Goal: Task Accomplishment & Management: Manage account settings

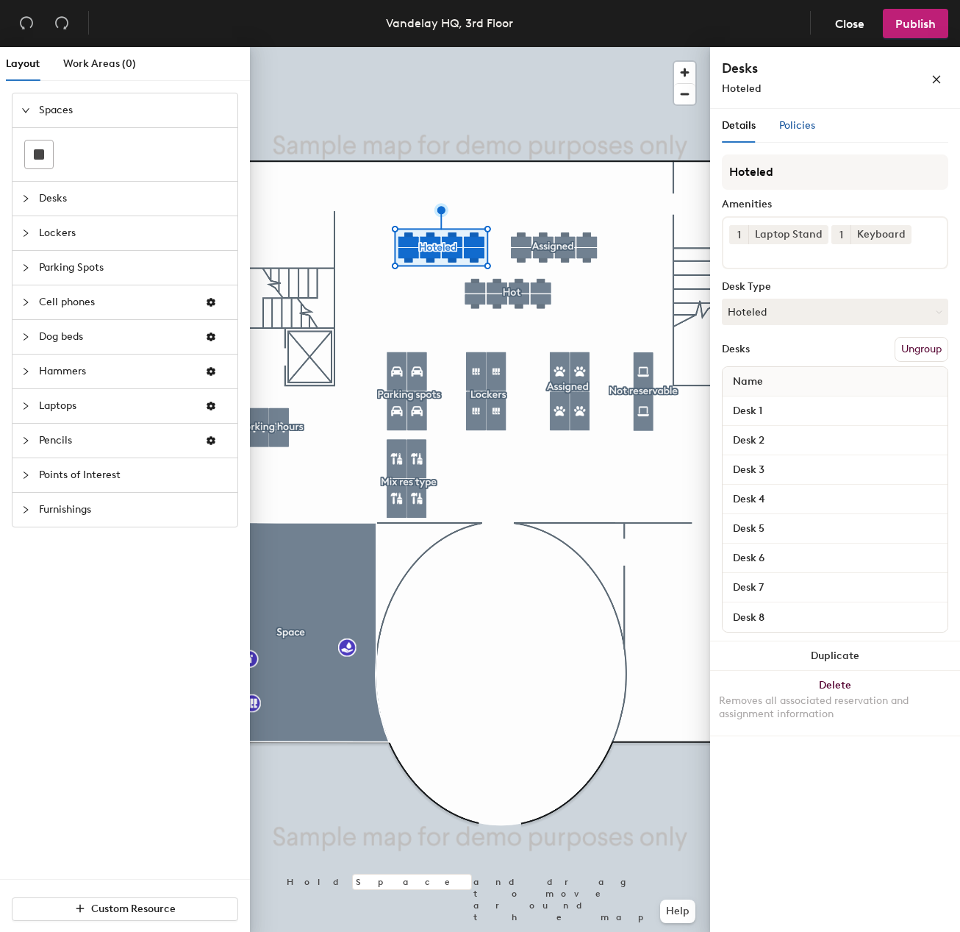
click at [798, 123] on span "Policies" at bounding box center [797, 125] width 36 height 13
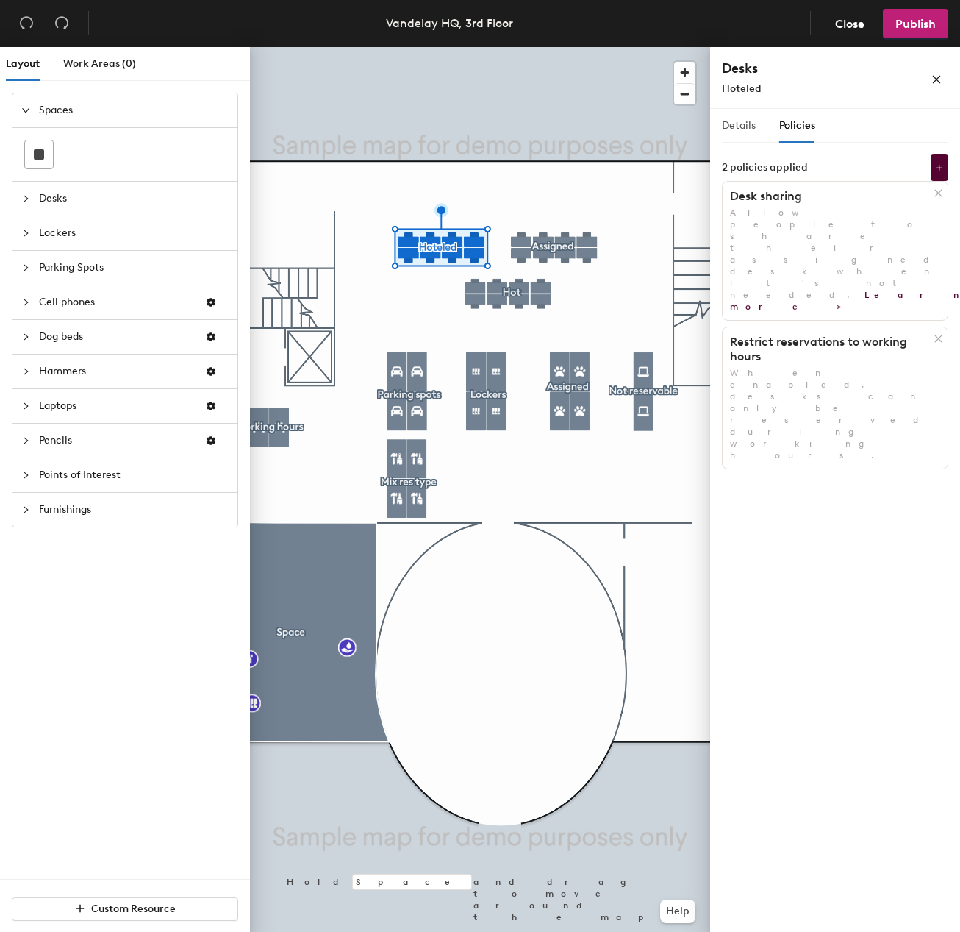
click at [751, 137] on div "Details" at bounding box center [739, 126] width 34 height 34
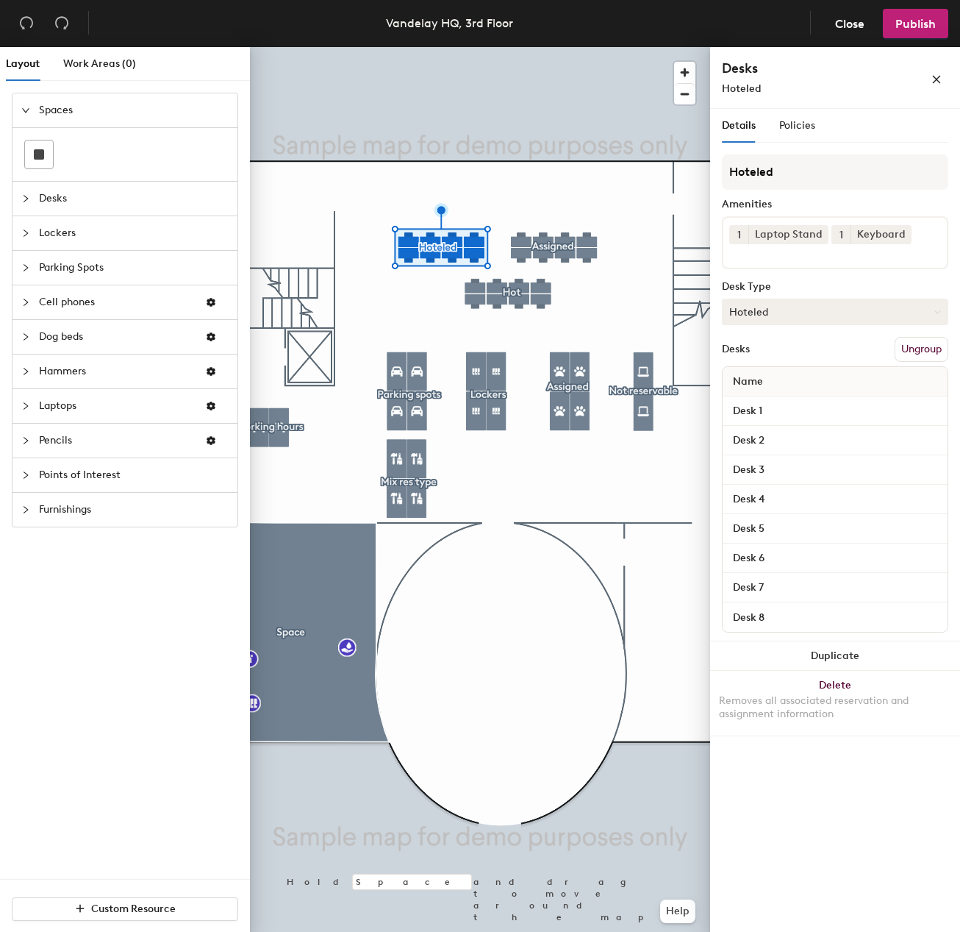
click at [796, 305] on button "Hoteled" at bounding box center [835, 312] width 226 height 26
click at [805, 285] on div "Desk Type" at bounding box center [835, 287] width 226 height 12
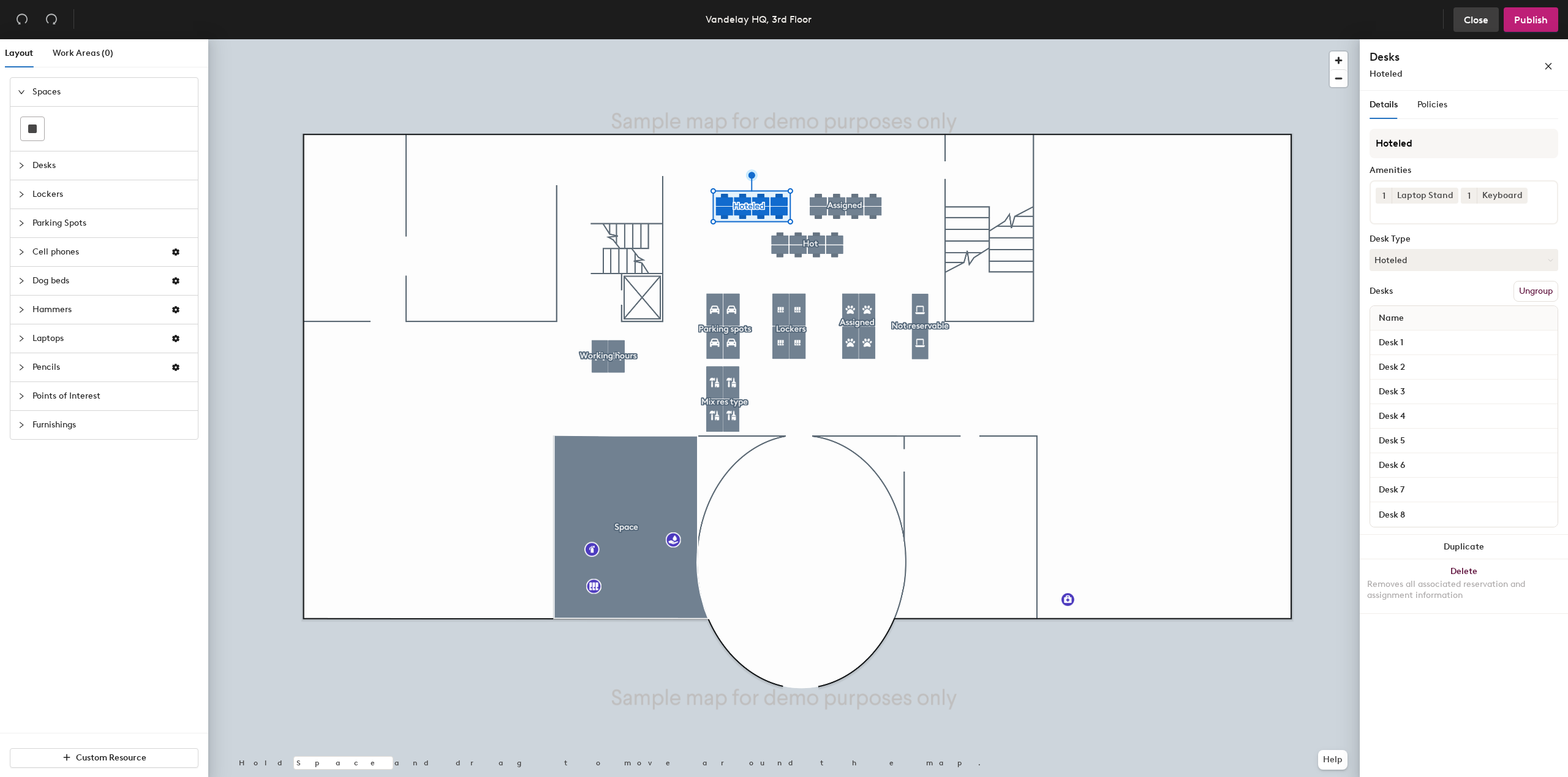
click at [1494, 15] on button "Close" at bounding box center [1476, 19] width 45 height 24
click at [1469, 16] on span "Close" at bounding box center [1476, 20] width 24 height 12
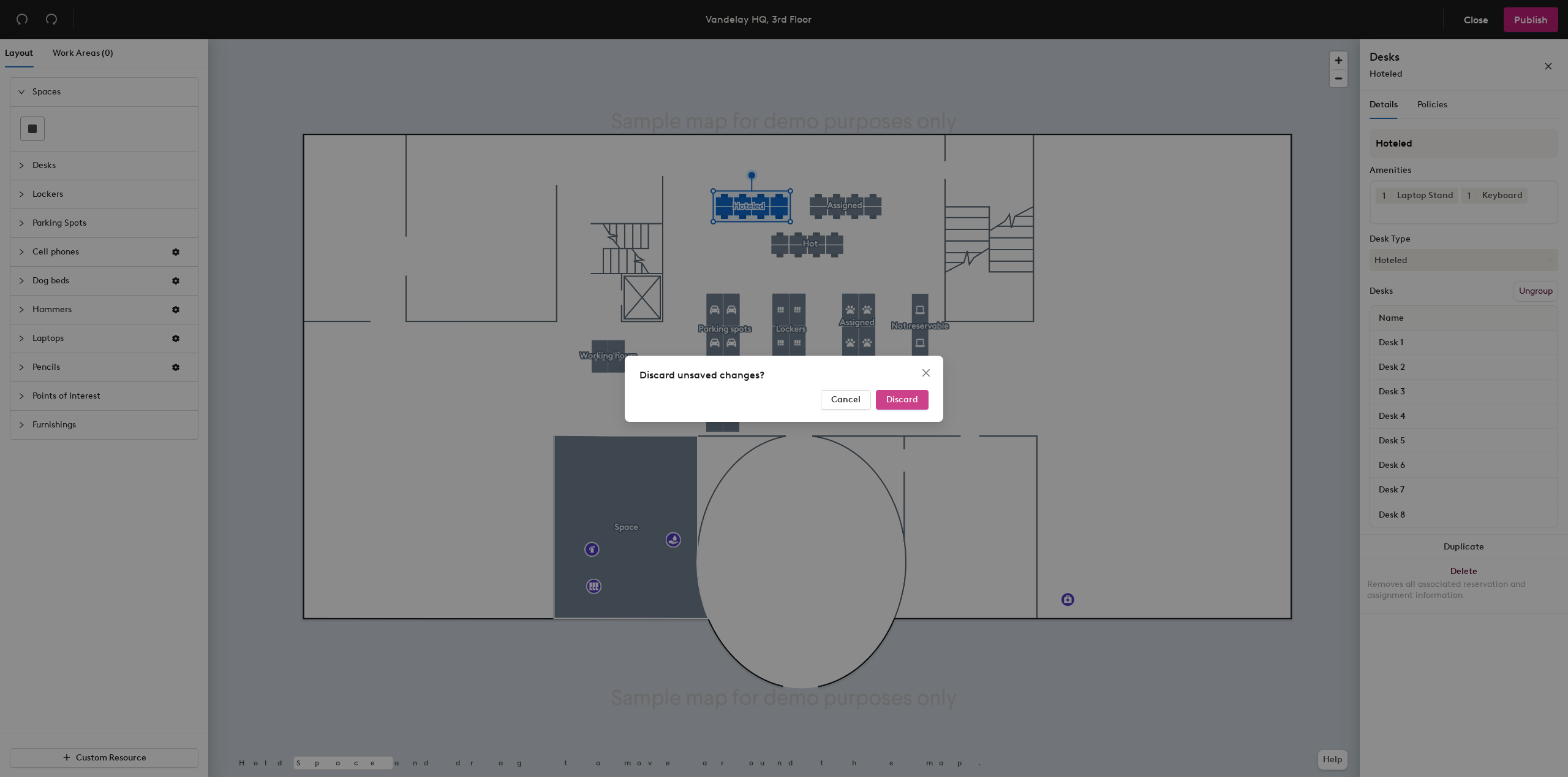
click at [901, 405] on button "Discard" at bounding box center [902, 400] width 52 height 20
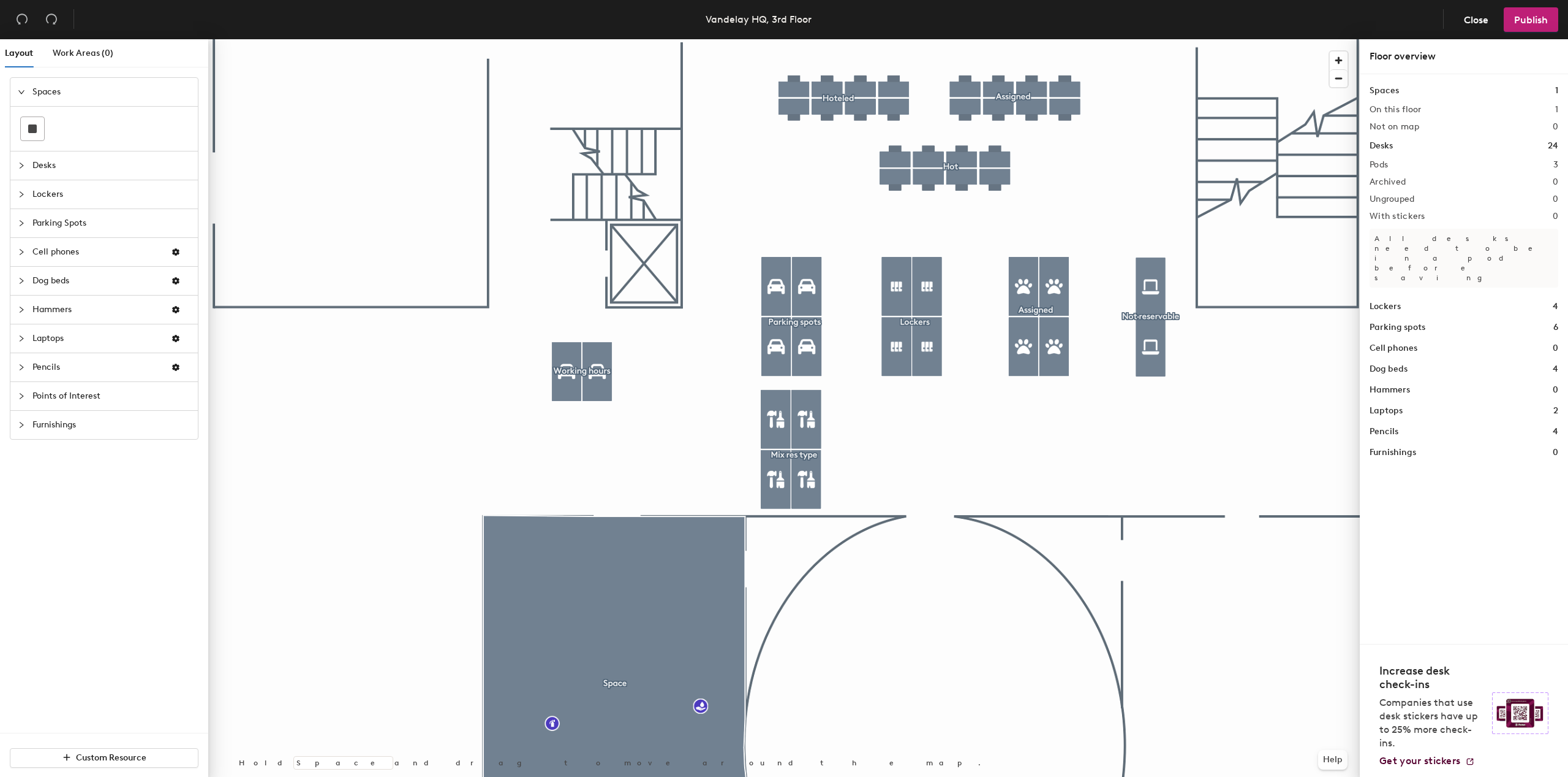
click at [86, 166] on span "Desks" at bounding box center [112, 166] width 158 height 28
drag, startPoint x: 92, startPoint y: 158, endPoint x: 200, endPoint y: 157, distance: 108.0
click at [92, 158] on icon at bounding box center [87, 158] width 15 height 15
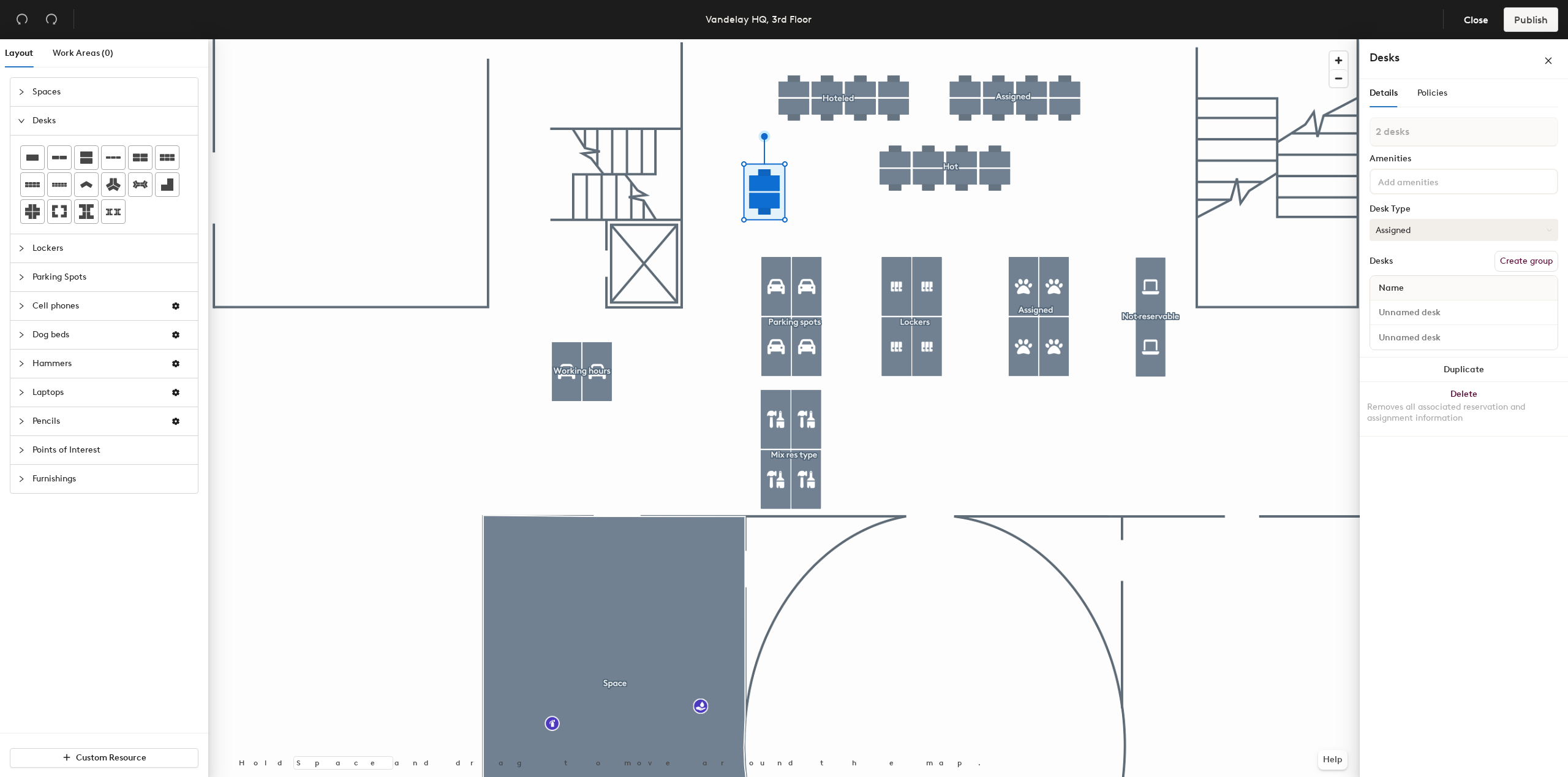
click at [1430, 233] on button "Assigned" at bounding box center [1464, 230] width 188 height 22
click at [1416, 302] on div "Hoteled" at bounding box center [1431, 304] width 122 height 18
click at [1433, 89] on span "Policies" at bounding box center [1433, 93] width 30 height 11
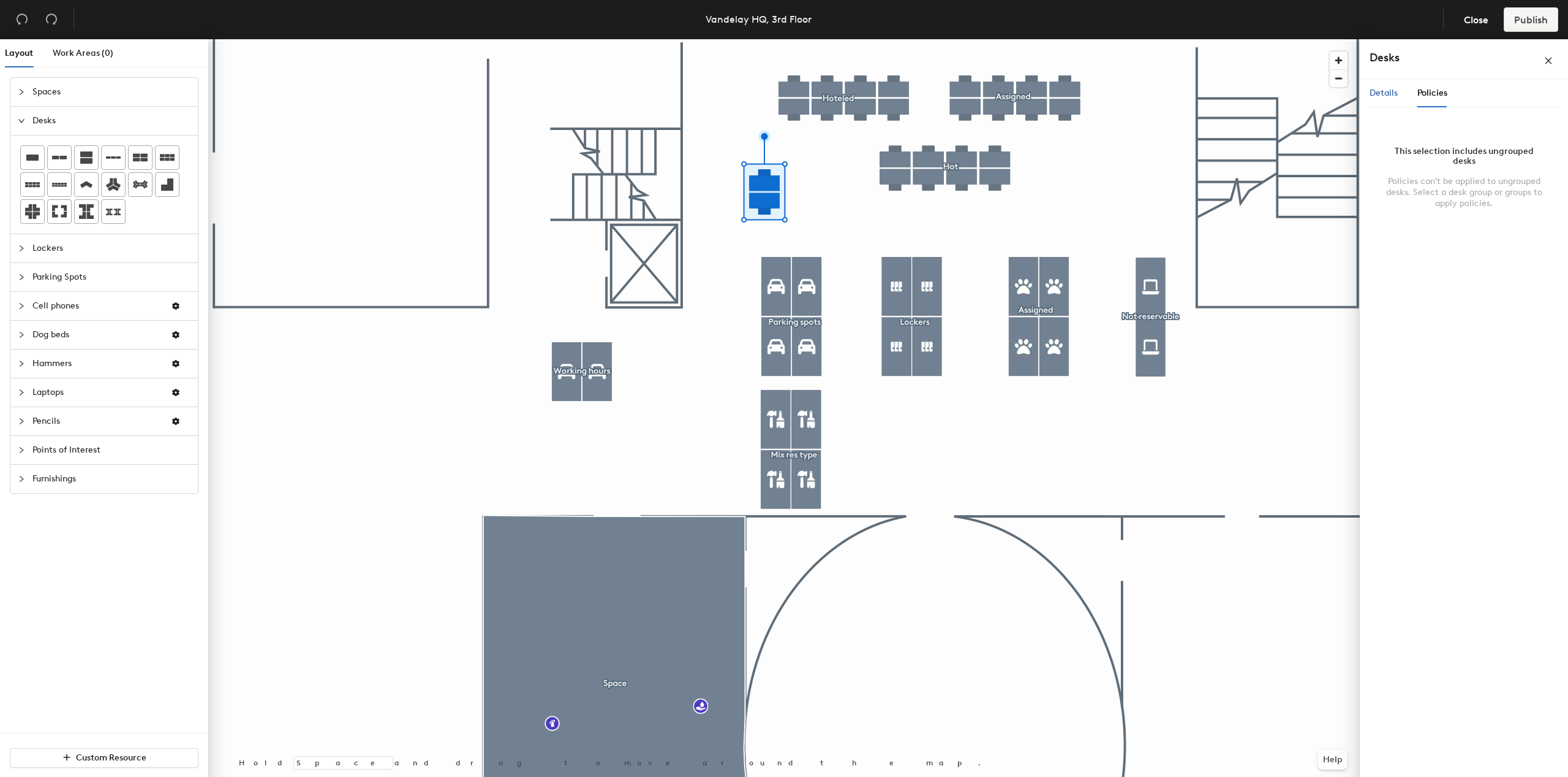
click at [1384, 89] on span "Details" at bounding box center [1384, 93] width 28 height 11
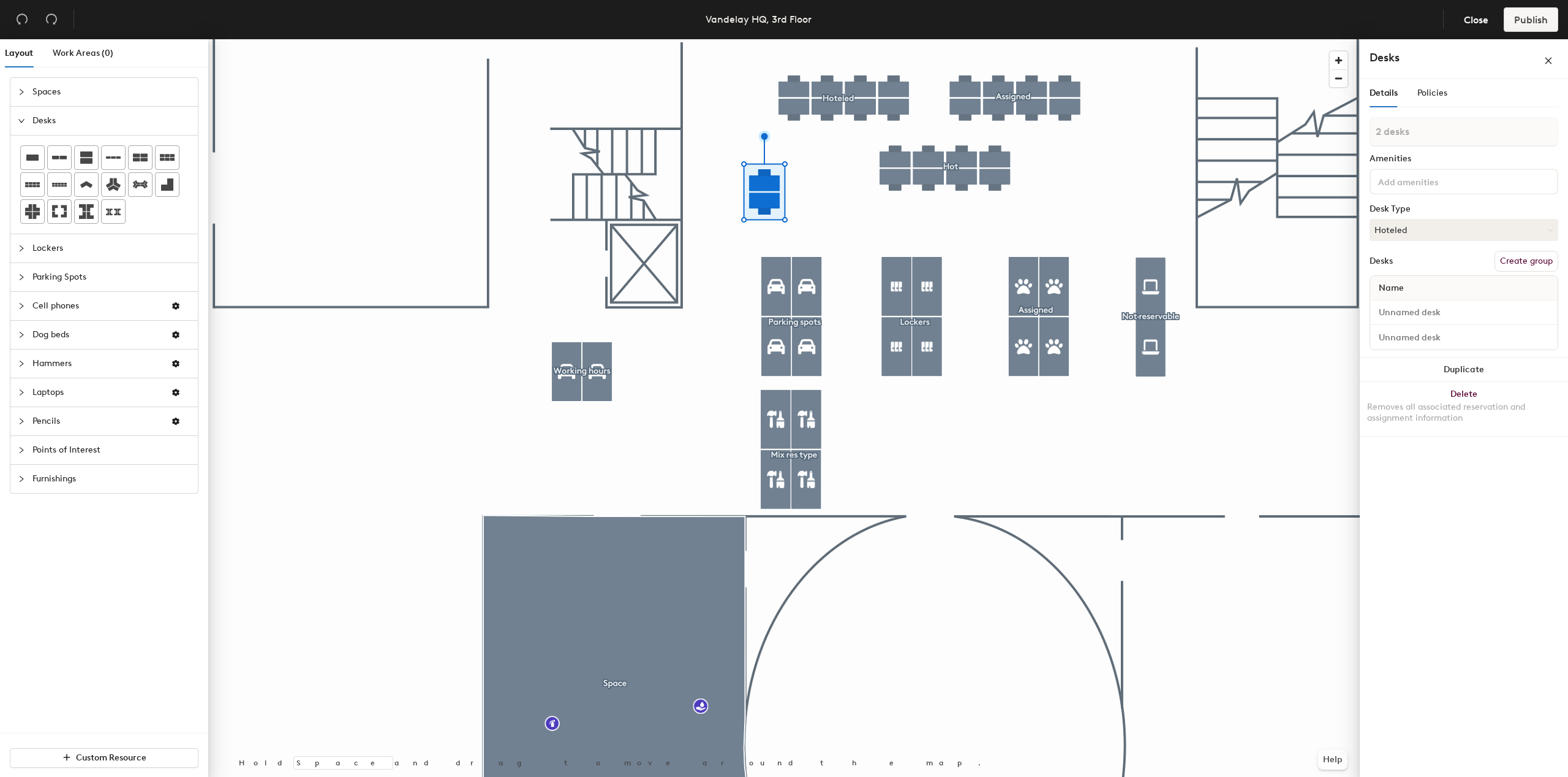
click at [1527, 253] on button "Create group" at bounding box center [1526, 261] width 63 height 21
click at [1437, 104] on span "Policies" at bounding box center [1433, 104] width 30 height 11
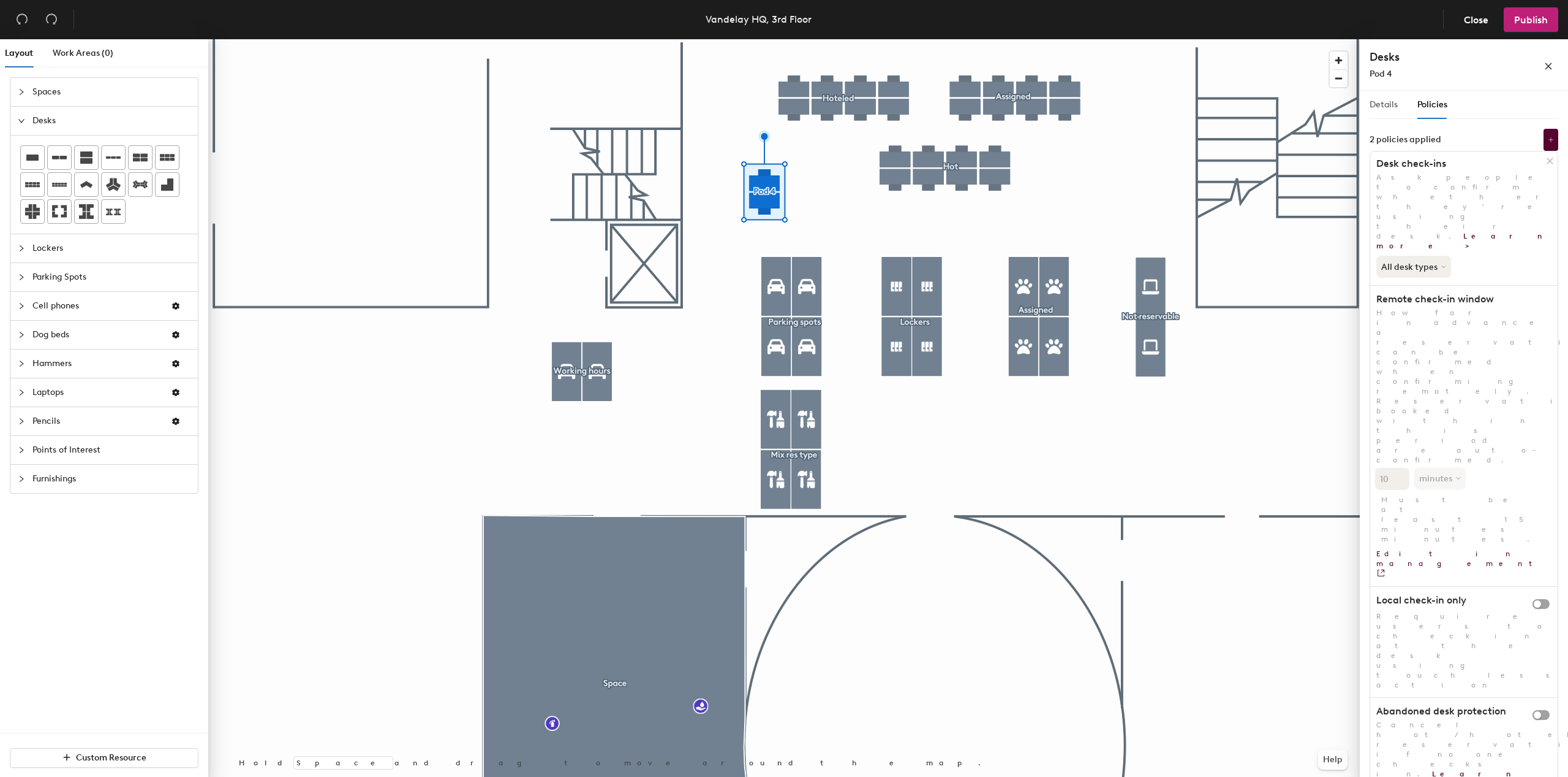
click at [1393, 115] on div "Details" at bounding box center [1384, 105] width 28 height 28
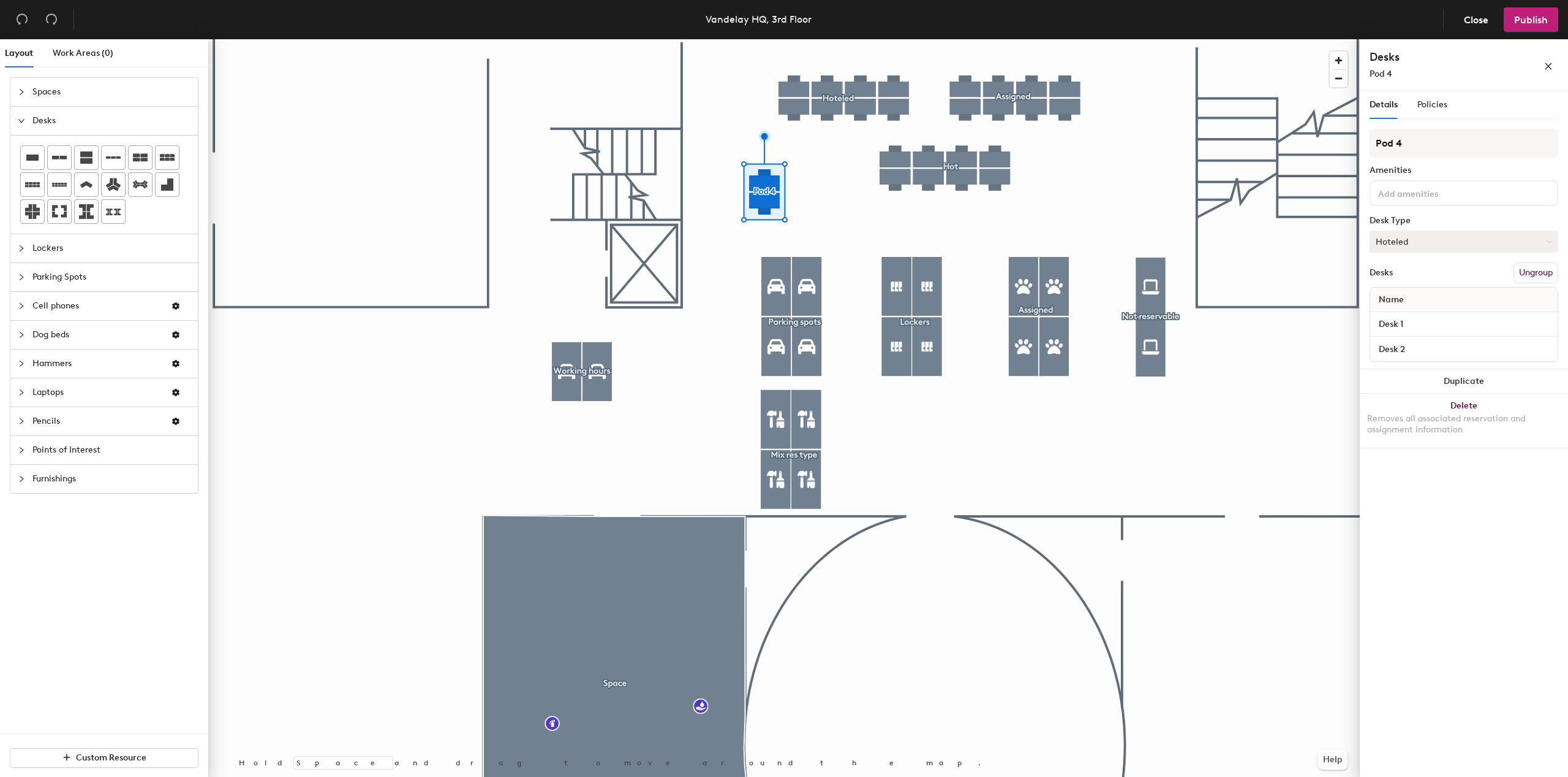
click at [1421, 246] on button "Hoteled" at bounding box center [1464, 241] width 188 height 22
click at [1421, 279] on div "Assigned" at bounding box center [1431, 279] width 122 height 18
click at [1432, 111] on div "Policies" at bounding box center [1433, 105] width 30 height 13
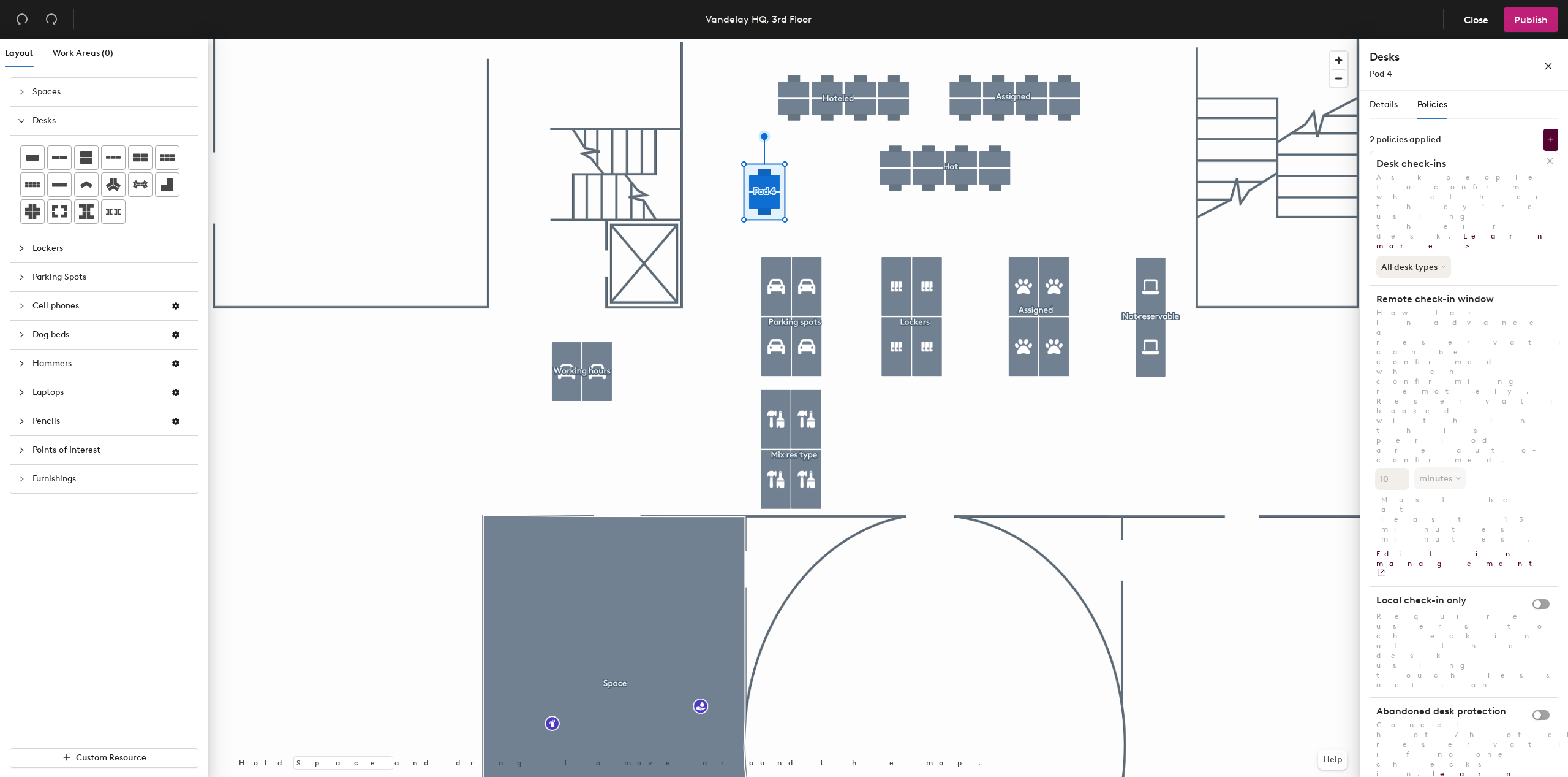
click at [1547, 143] on button at bounding box center [1551, 139] width 15 height 22
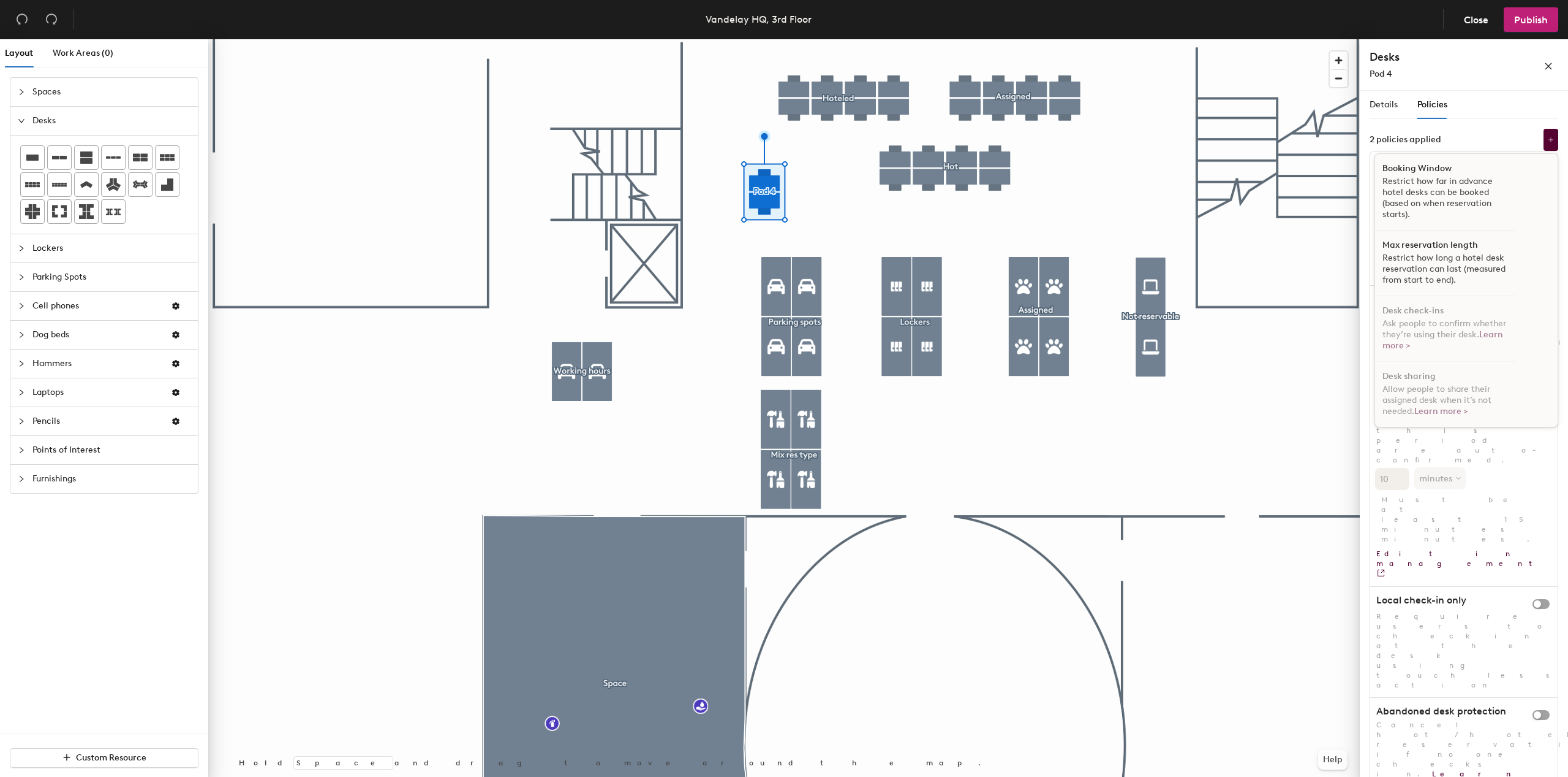
click at [1425, 661] on div "Details Policies Pod 4 Amenities Desk Type Assigned Desks Ungroup Name Desk 1 D…" at bounding box center [1464, 436] width 208 height 691
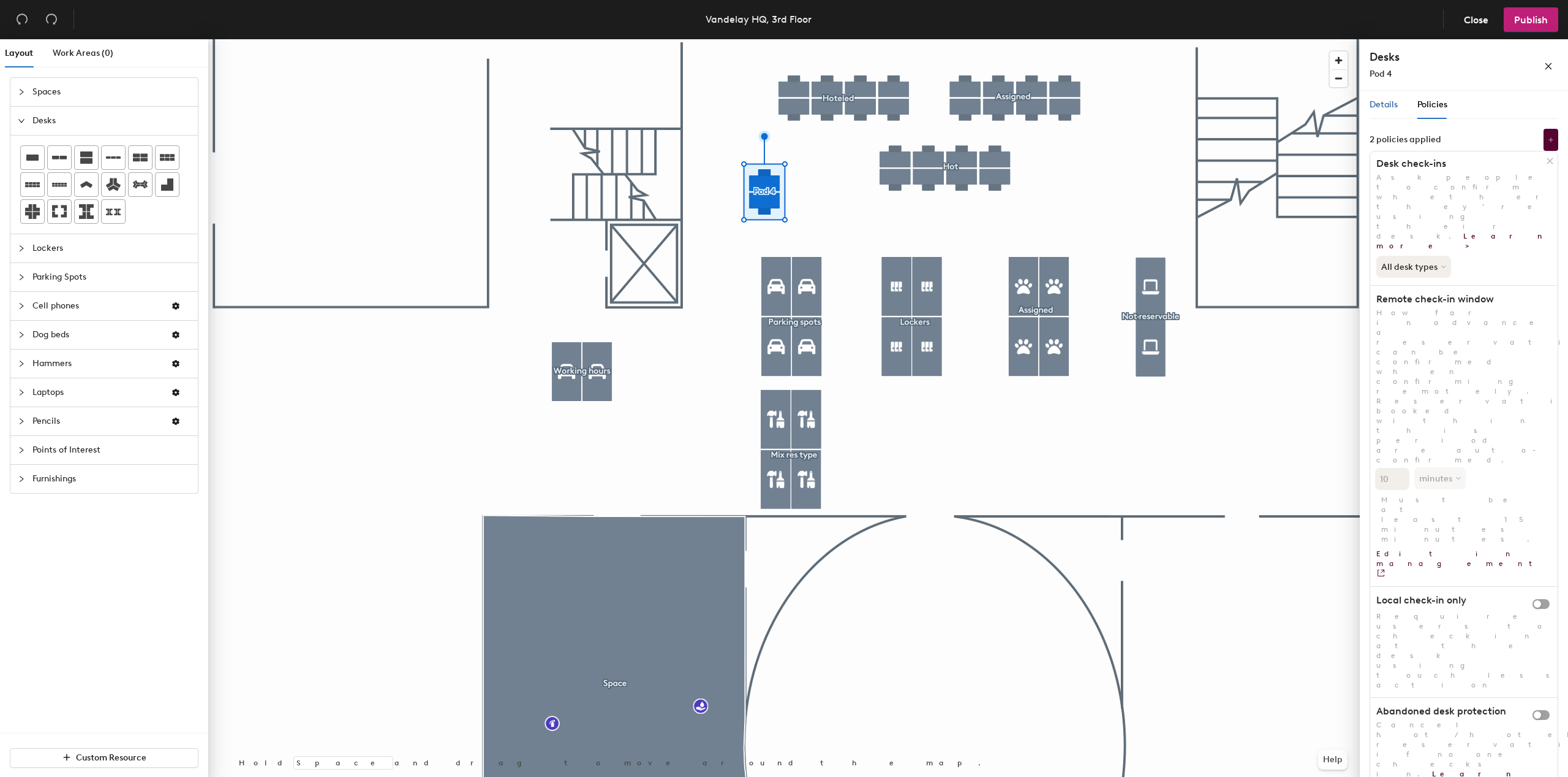
click at [1395, 108] on span "Details" at bounding box center [1384, 104] width 28 height 11
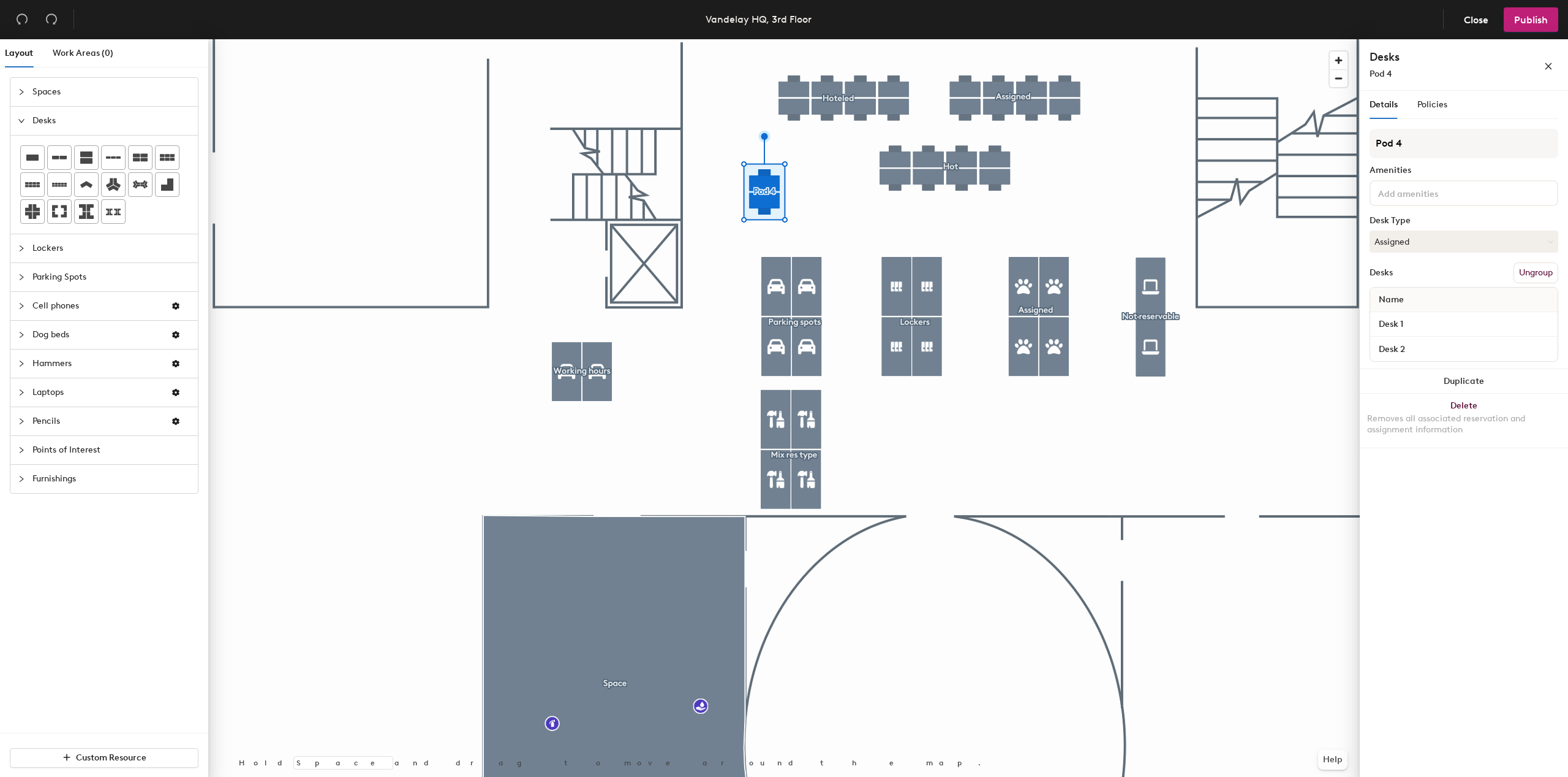
click at [1440, 253] on div "Pod 4 Amenities Desk Type Assigned Desks Ungroup Name Desk 1 Desk 2" at bounding box center [1464, 248] width 188 height 240
click at [1437, 243] on button "Assigned" at bounding box center [1464, 241] width 188 height 22
click at [1413, 316] on div "Hoteled" at bounding box center [1431, 316] width 122 height 18
click at [1421, 104] on span "Policies" at bounding box center [1433, 104] width 30 height 11
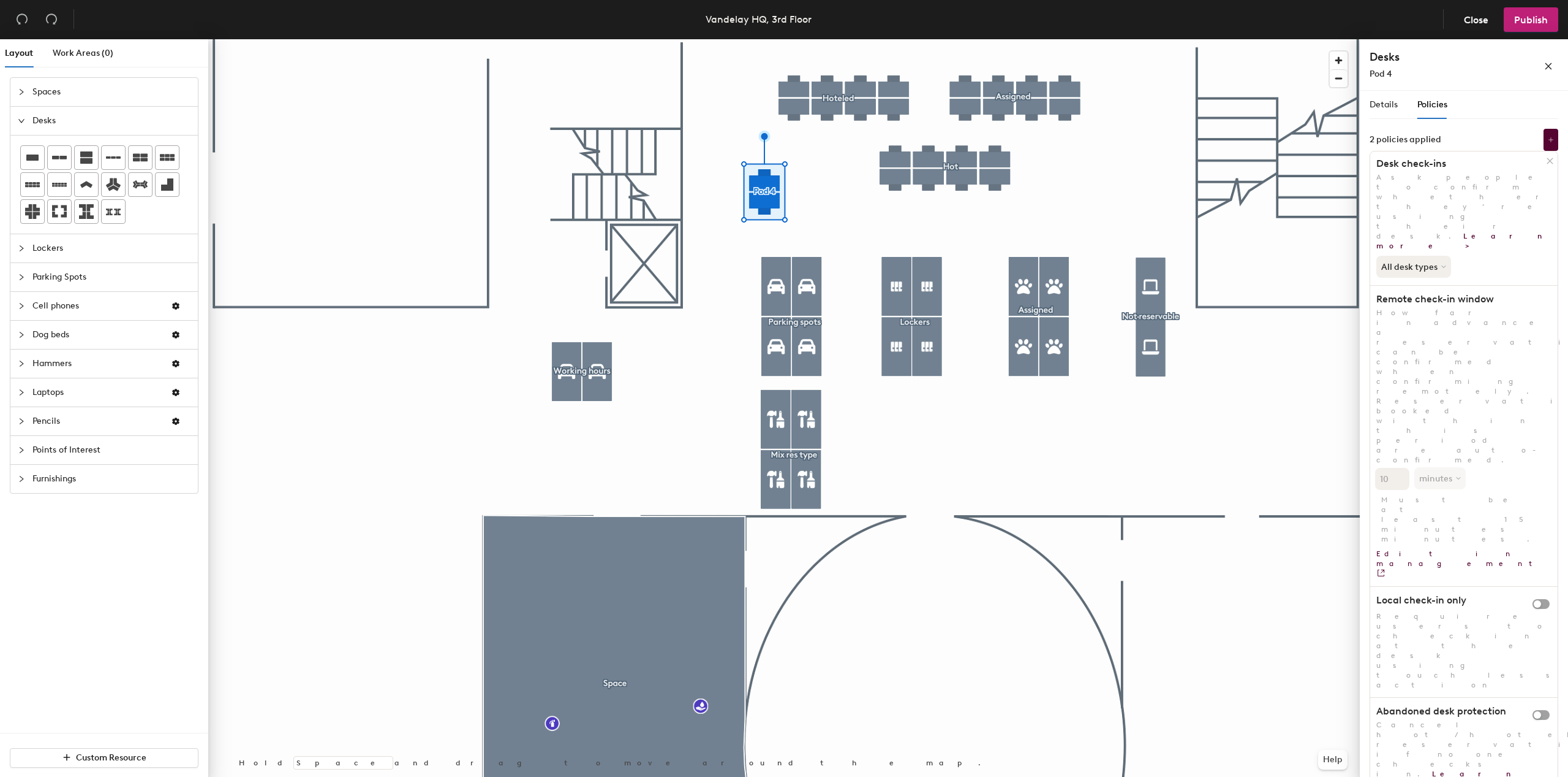
click at [1550, 161] on icon at bounding box center [1550, 161] width 6 height 6
click at [1386, 113] on div "Details" at bounding box center [1384, 105] width 28 height 28
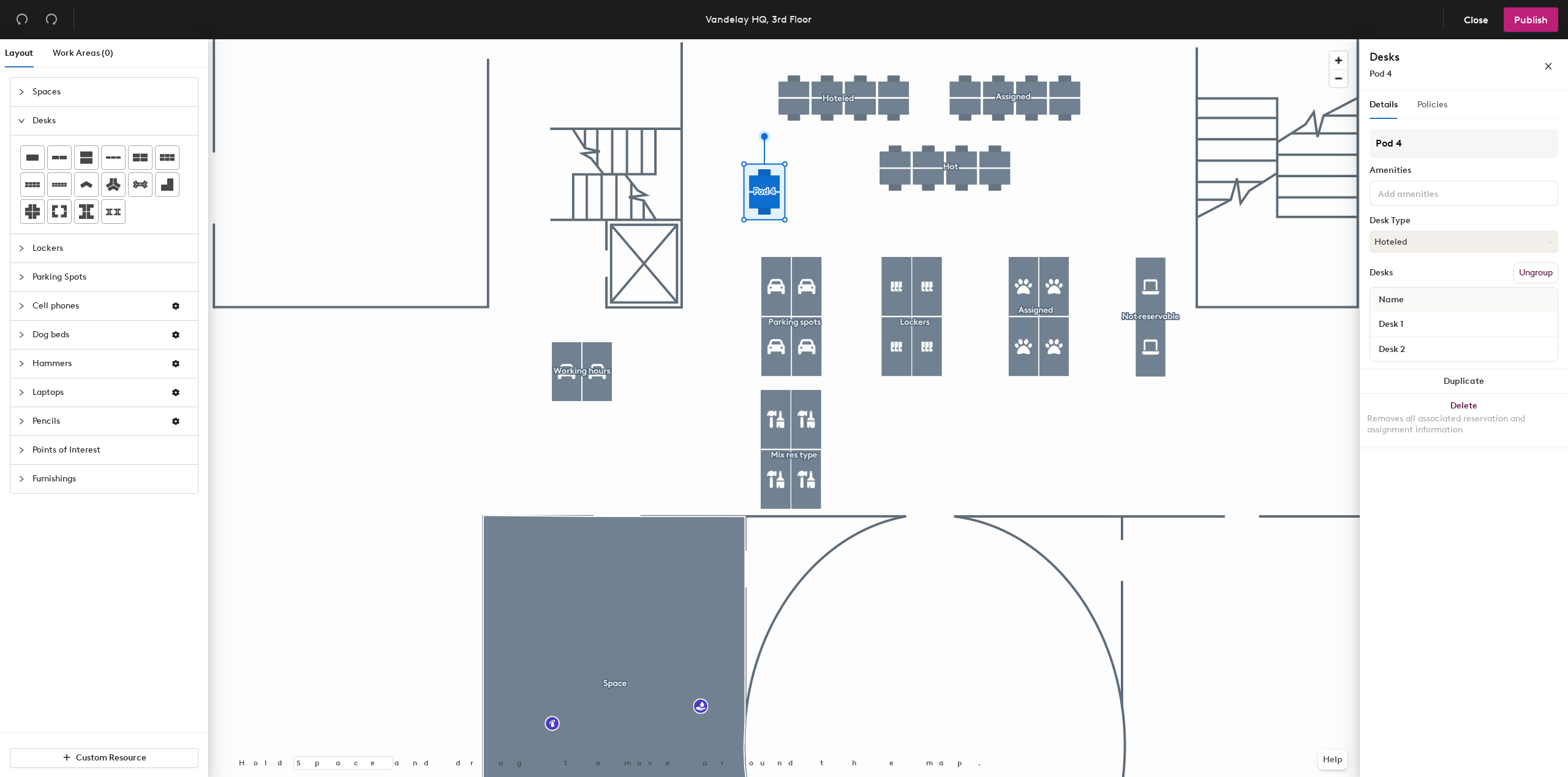
click at [1421, 113] on div "Policies" at bounding box center [1433, 105] width 30 height 28
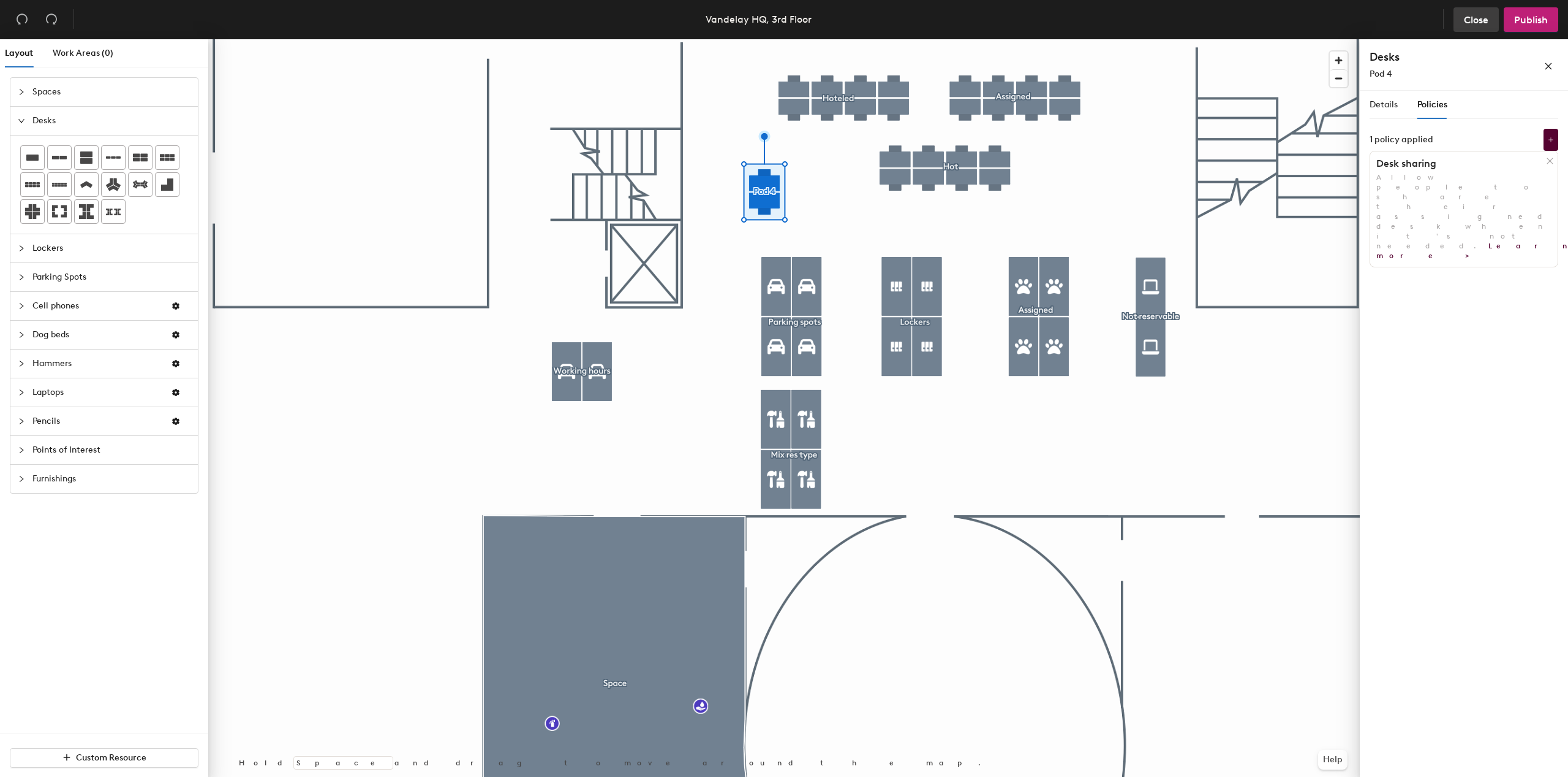
click at [1462, 23] on button "Close" at bounding box center [1476, 19] width 45 height 24
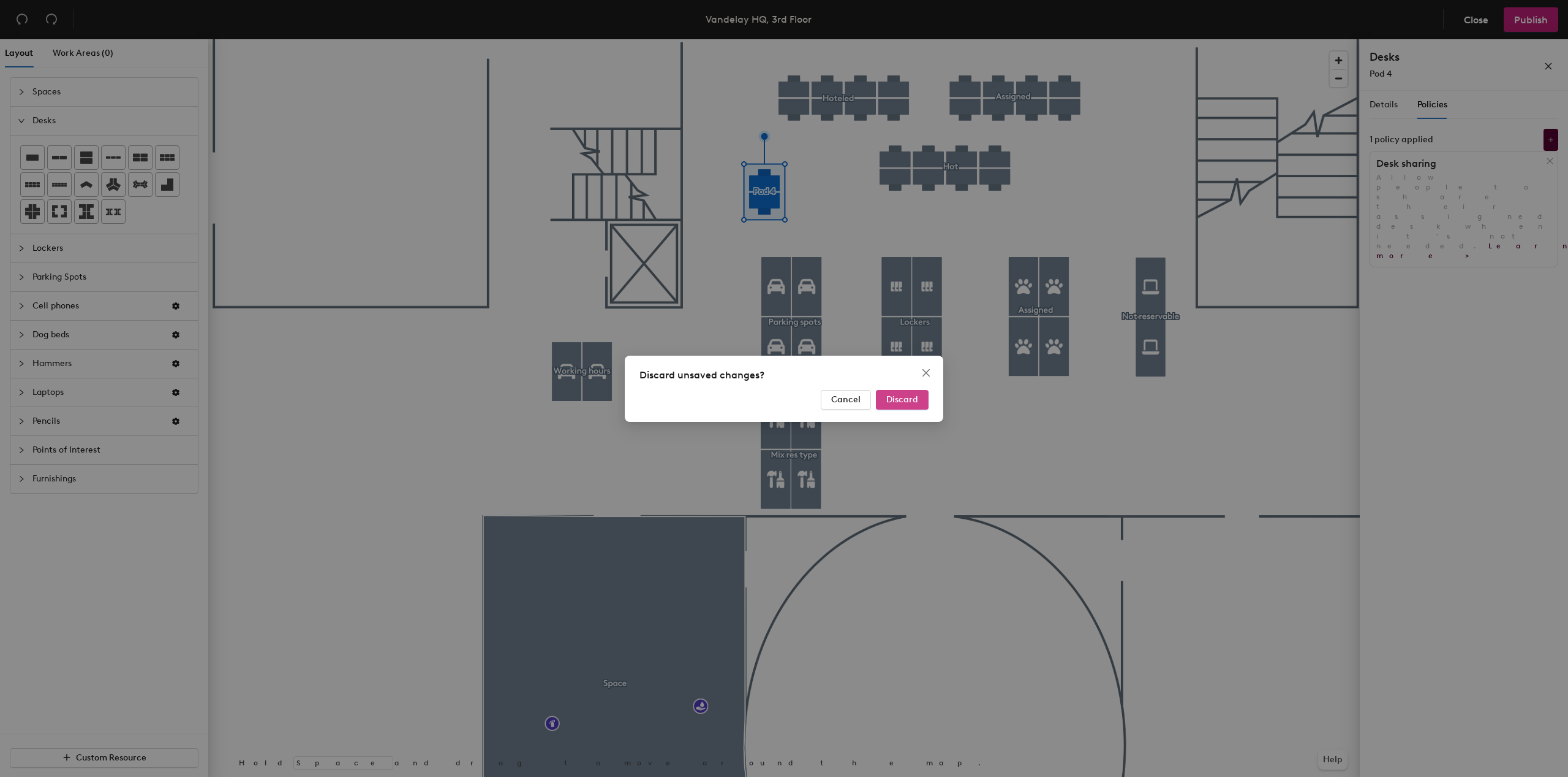
click at [912, 407] on button "Discard" at bounding box center [902, 400] width 52 height 20
